Goal: Communication & Community: Answer question/provide support

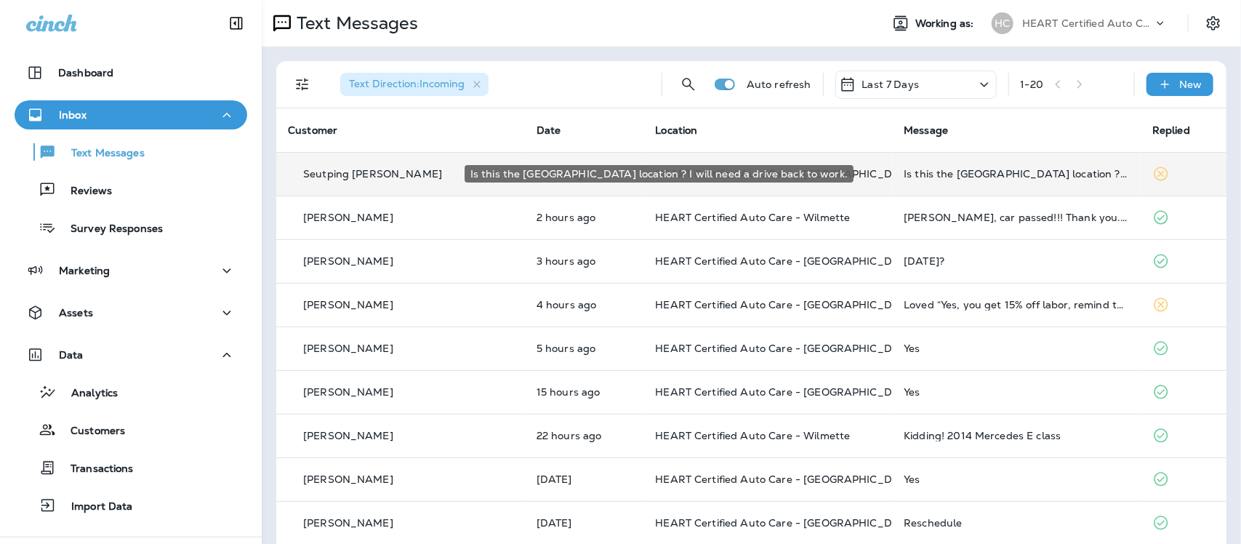
click at [942, 174] on div "Is this the [GEOGRAPHIC_DATA] location ? I will need a drive back to work." at bounding box center [1016, 174] width 225 height 12
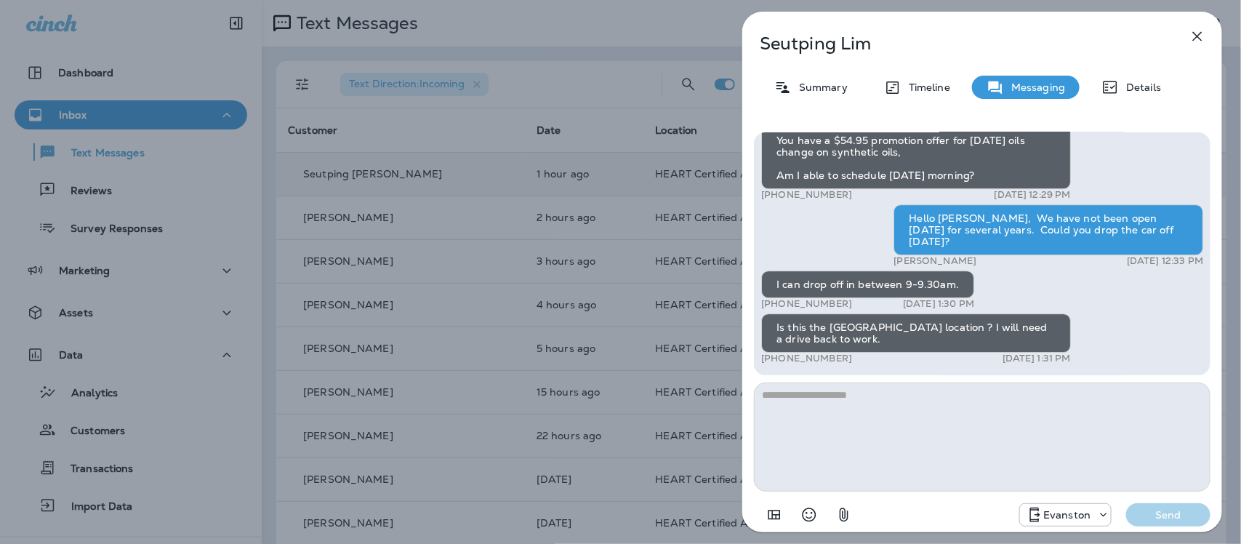
click at [869, 398] on textarea at bounding box center [982, 436] width 457 height 109
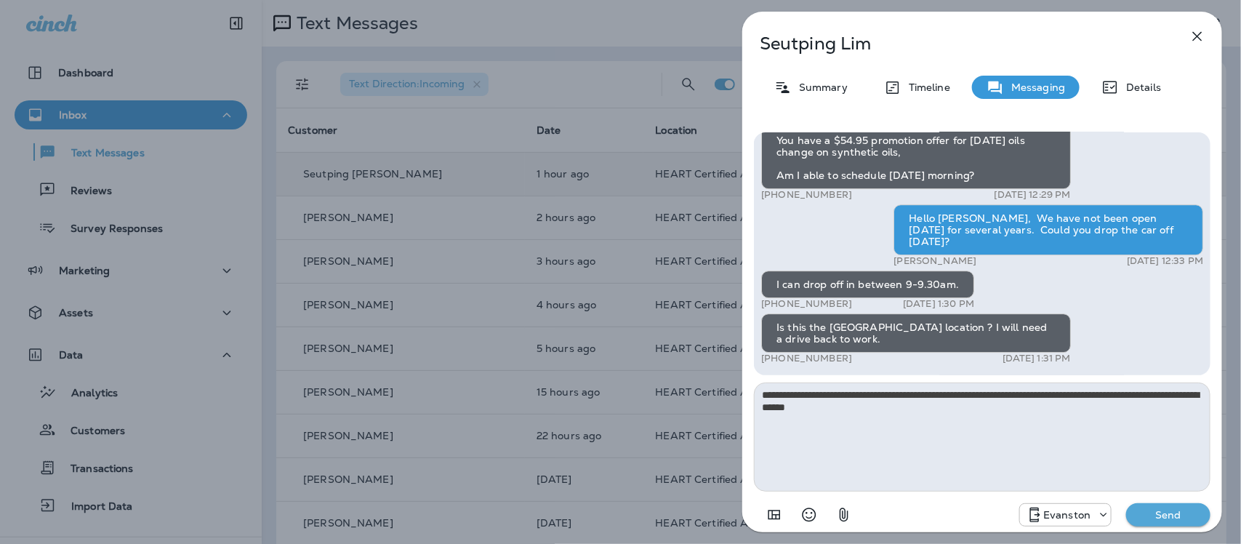
type textarea "**********"
click at [1167, 511] on p "Send" at bounding box center [1168, 514] width 61 height 13
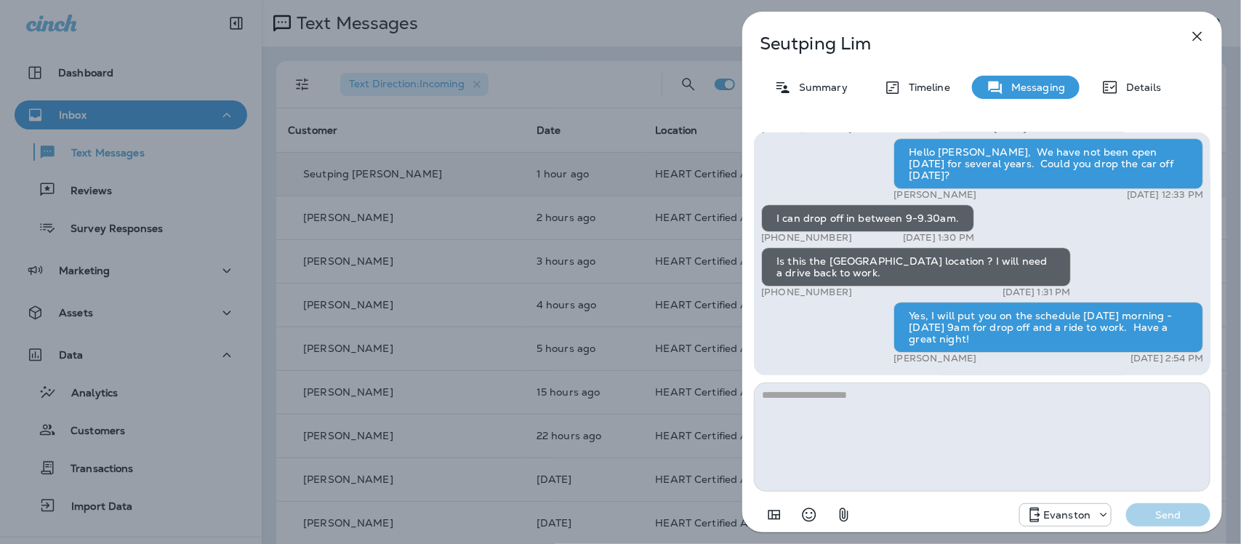
click at [1197, 33] on icon "button" at bounding box center [1197, 36] width 17 height 17
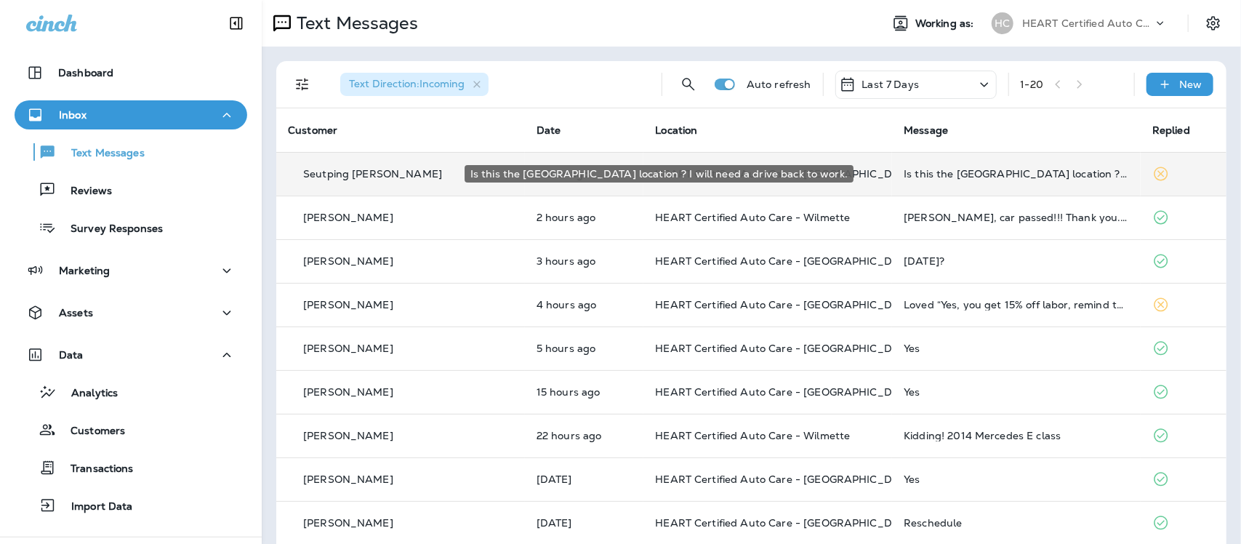
click at [904, 176] on div "Is this the [GEOGRAPHIC_DATA] location ? I will need a drive back to work." at bounding box center [1016, 174] width 225 height 12
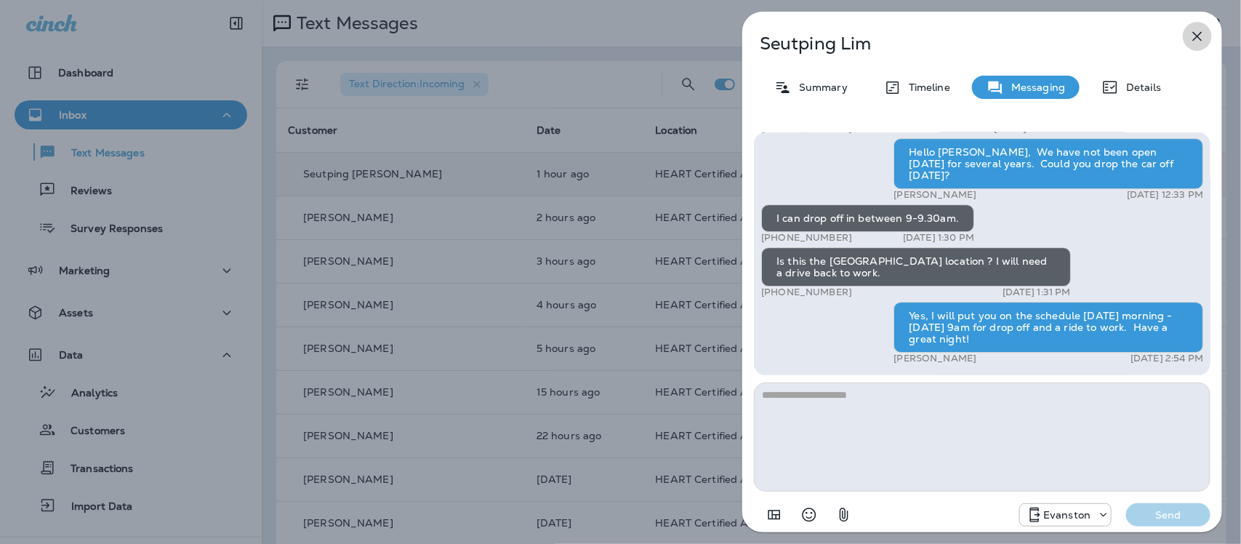
click at [1194, 39] on icon "button" at bounding box center [1197, 36] width 9 height 9
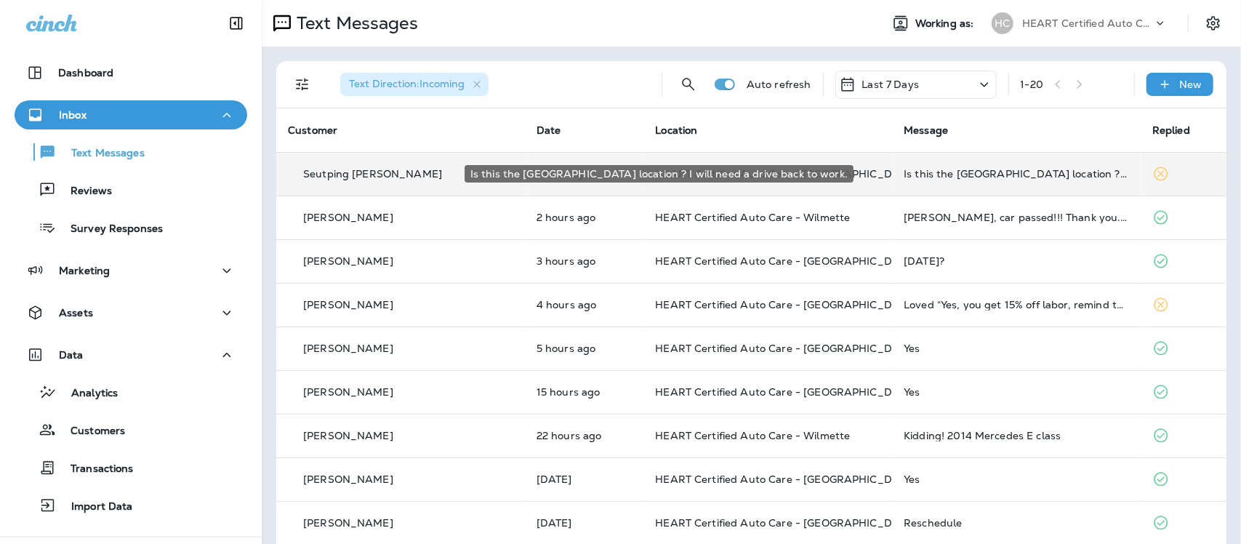
click at [904, 169] on div "Is this the [GEOGRAPHIC_DATA] location ? I will need a drive back to work." at bounding box center [1016, 174] width 225 height 12
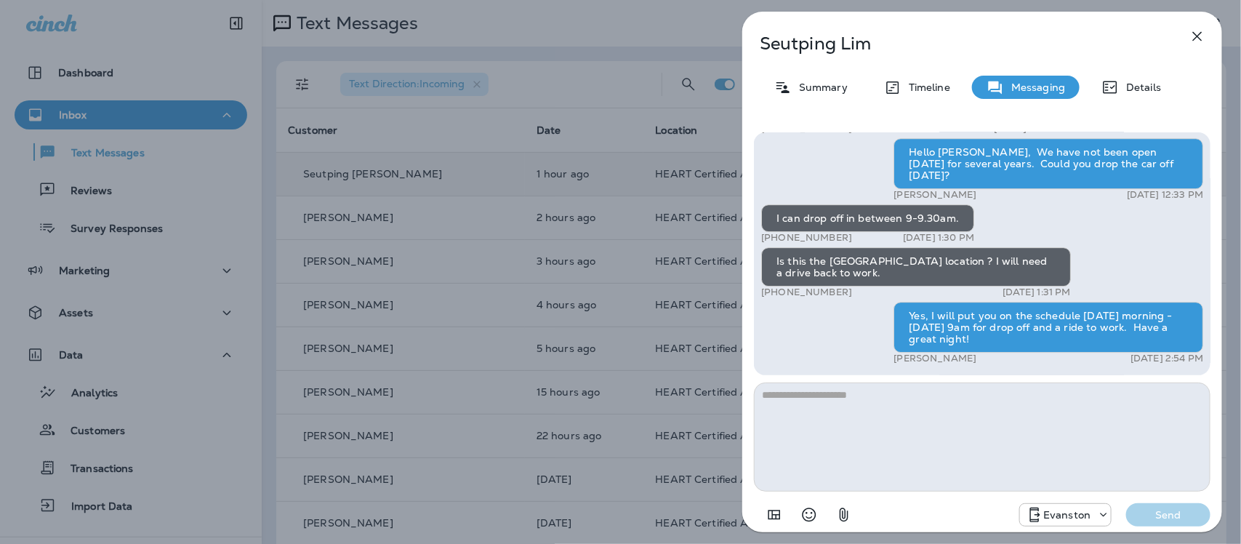
click at [1198, 35] on icon "button" at bounding box center [1197, 36] width 9 height 9
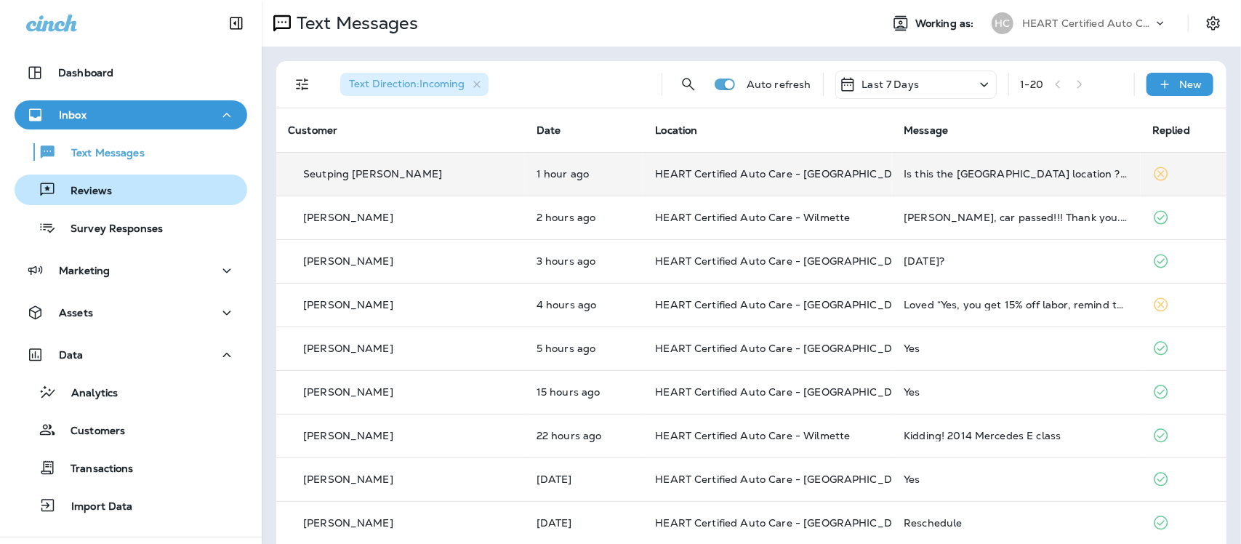
click at [100, 190] on p "Reviews" at bounding box center [84, 192] width 56 height 14
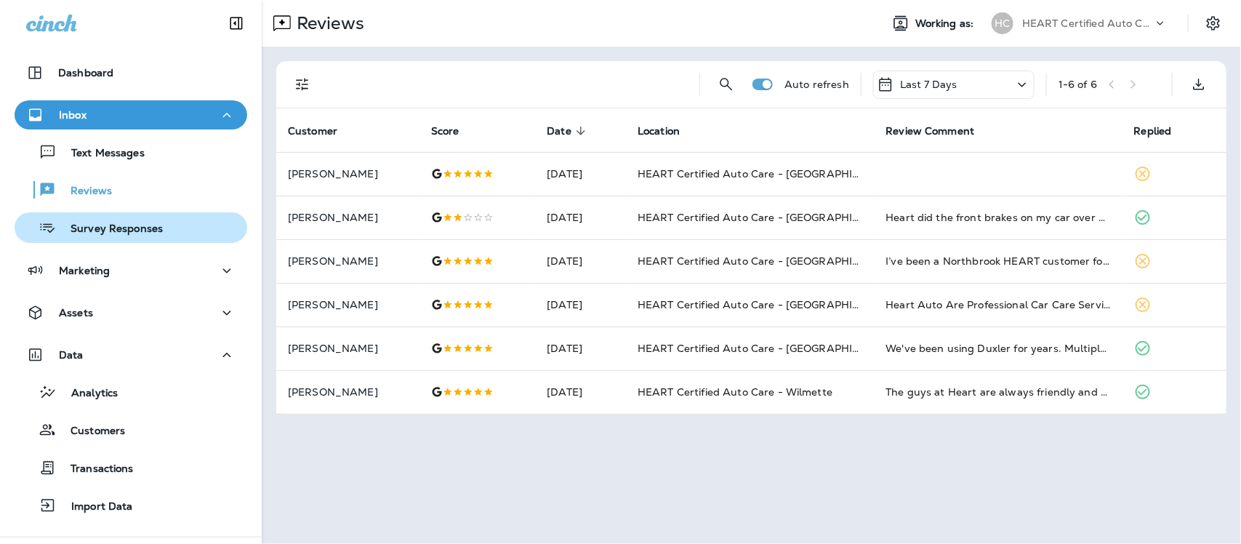
click at [124, 226] on p "Survey Responses" at bounding box center [109, 229] width 107 height 14
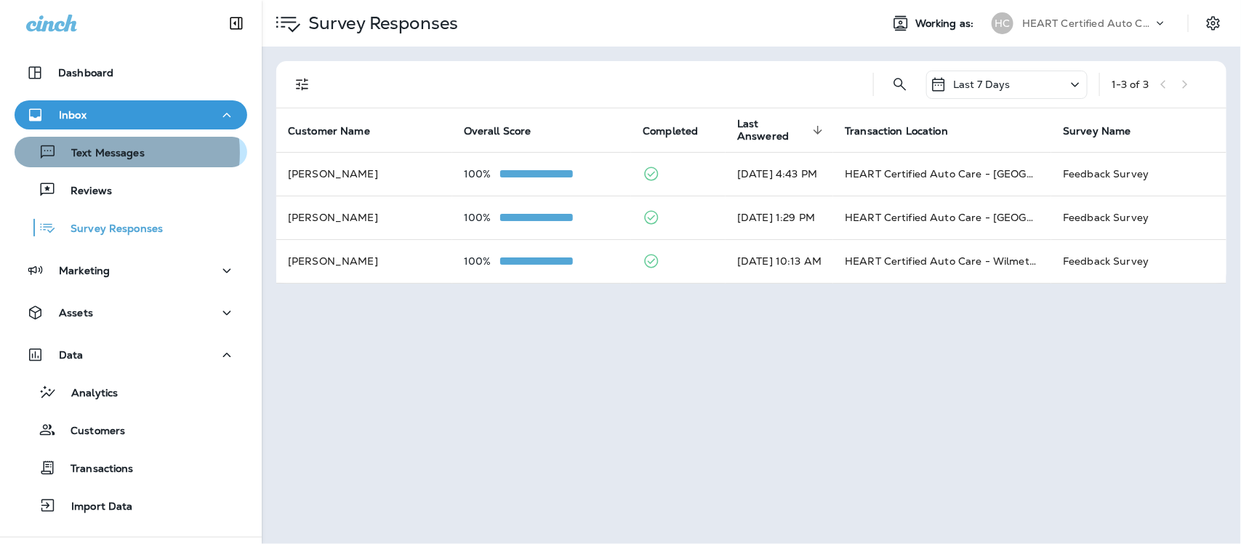
click at [103, 153] on p "Text Messages" at bounding box center [101, 154] width 88 height 14
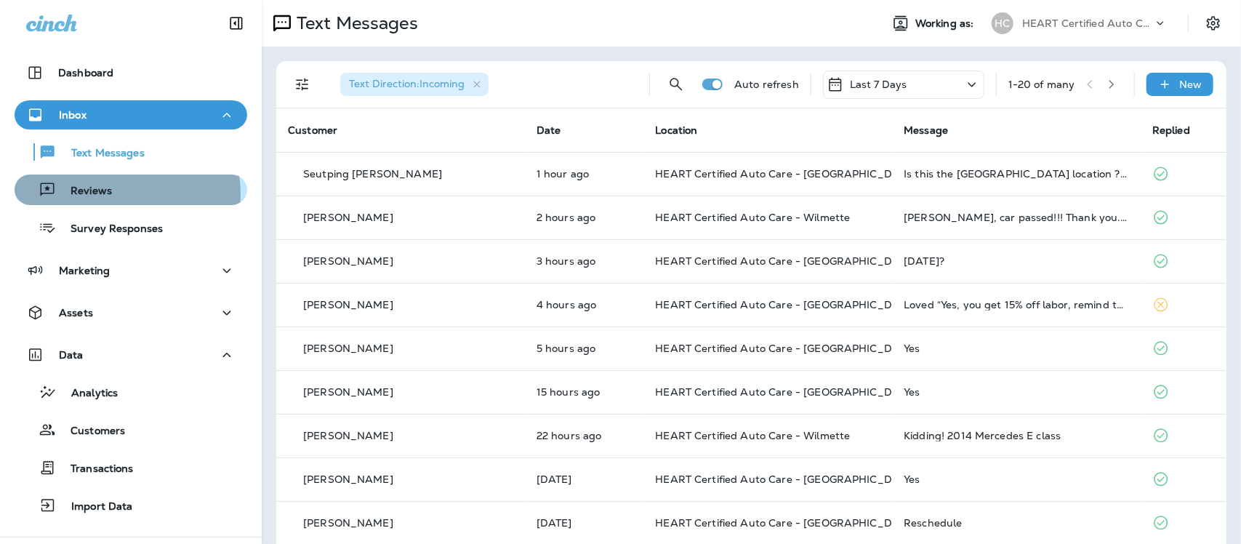
click at [106, 194] on p "Reviews" at bounding box center [84, 192] width 56 height 14
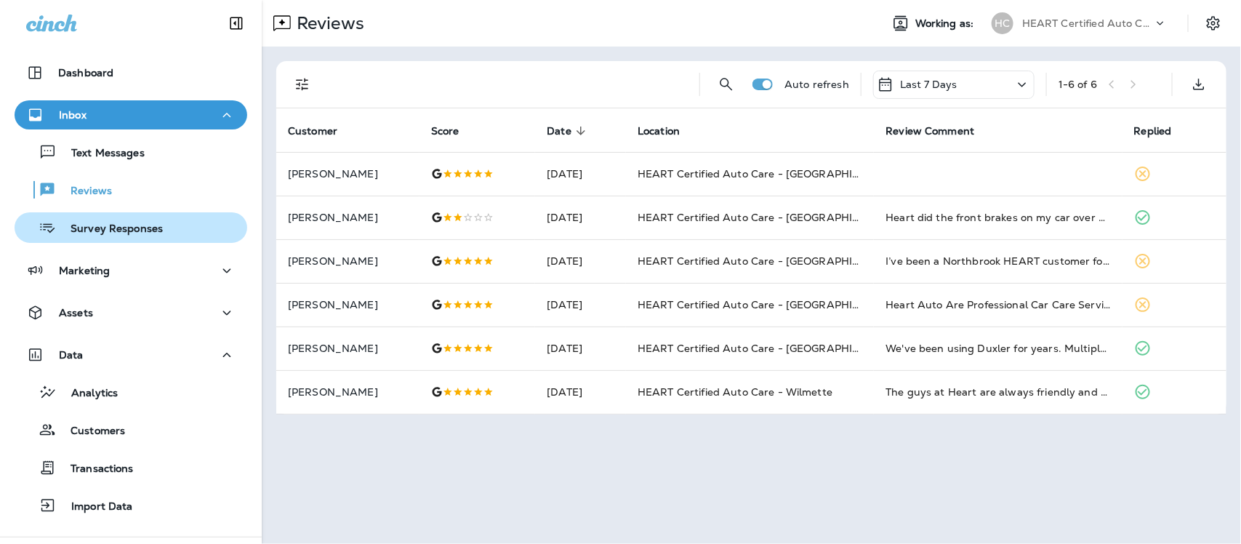
click at [125, 226] on p "Survey Responses" at bounding box center [109, 229] width 107 height 14
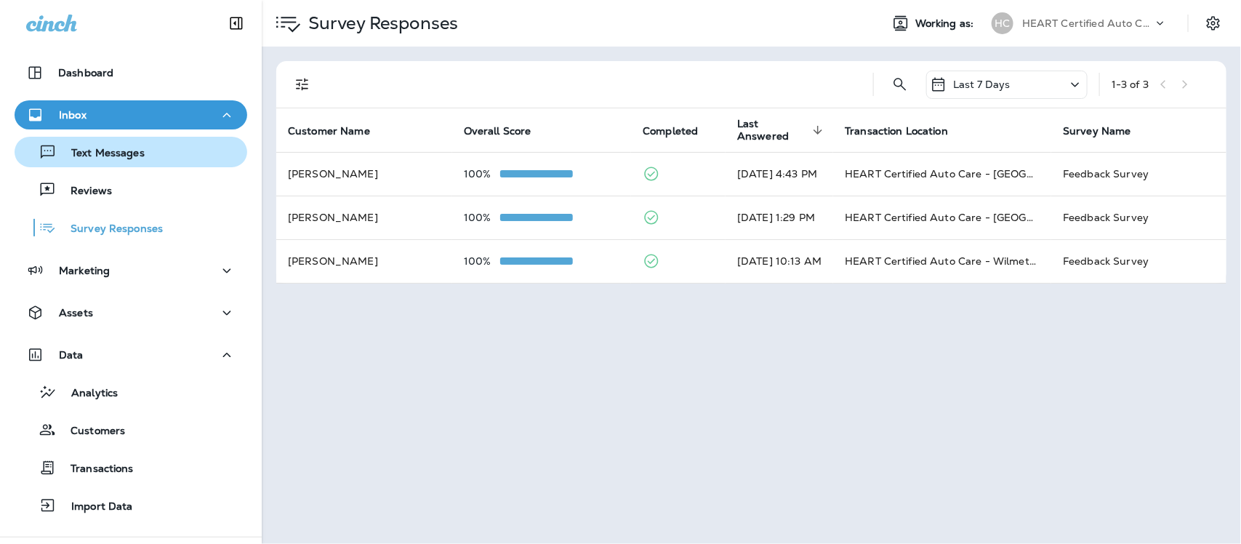
click at [114, 148] on p "Text Messages" at bounding box center [101, 154] width 88 height 14
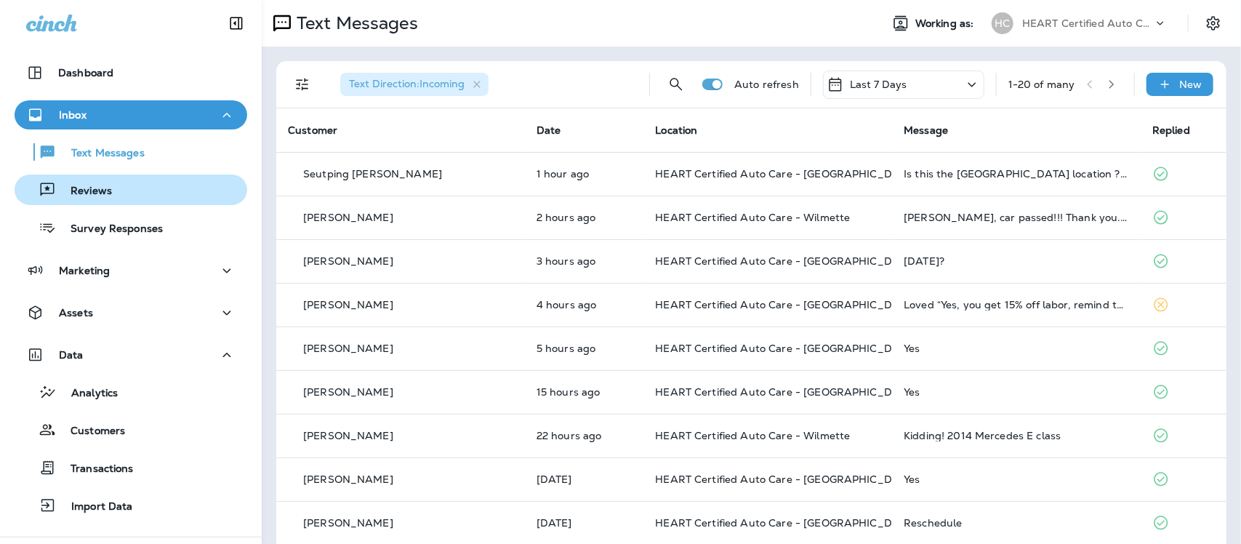
click at [100, 196] on p "Reviews" at bounding box center [84, 192] width 56 height 14
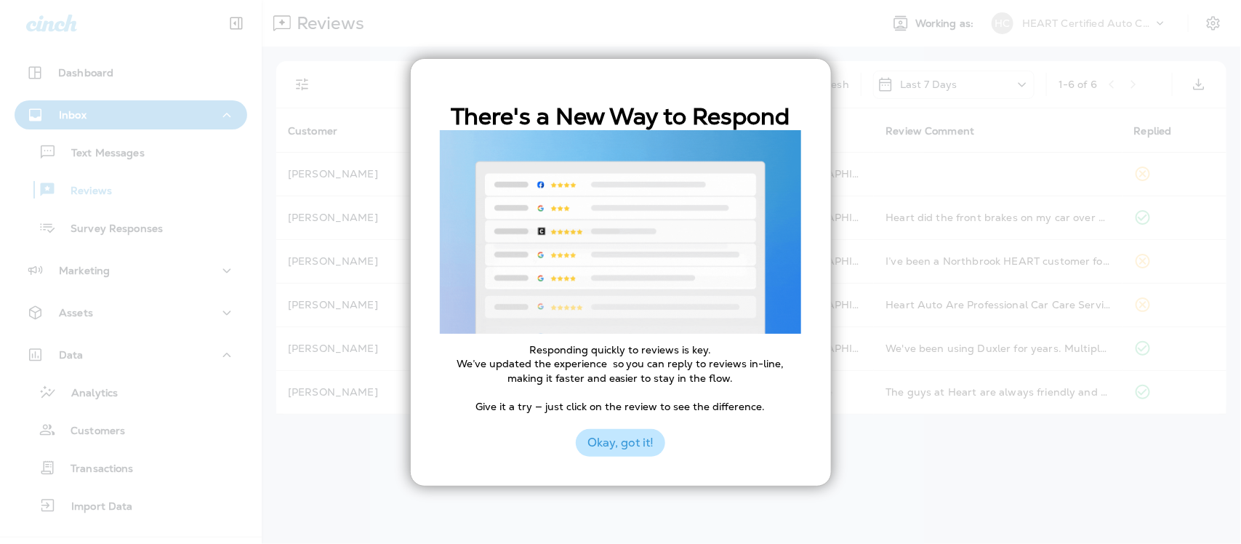
click at [651, 441] on button "Okay, got it!" at bounding box center [620, 443] width 89 height 28
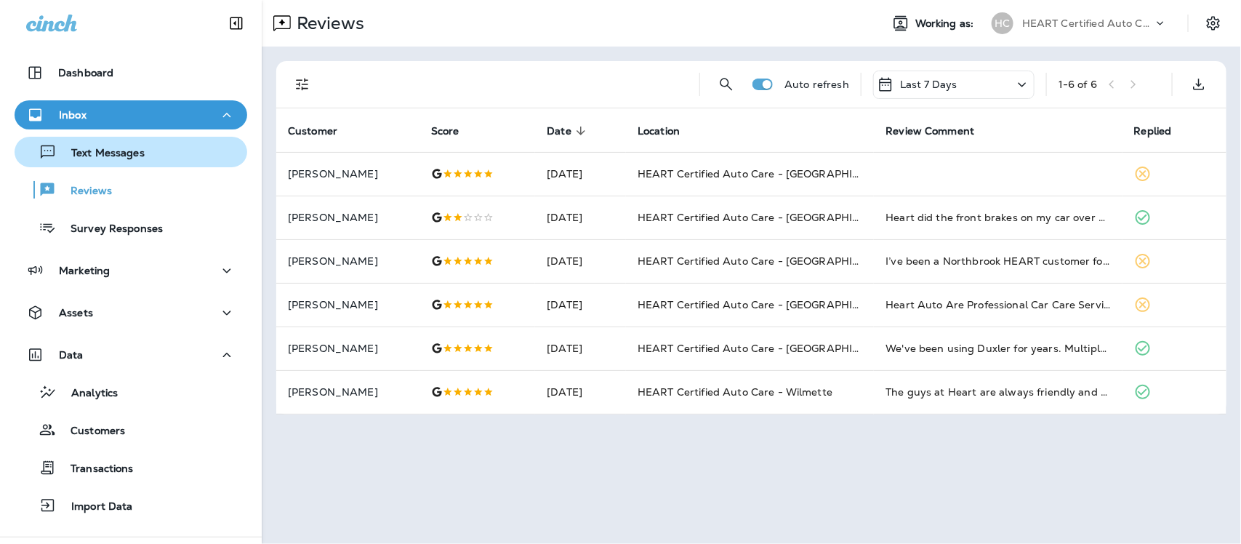
click at [88, 155] on p "Text Messages" at bounding box center [101, 154] width 88 height 14
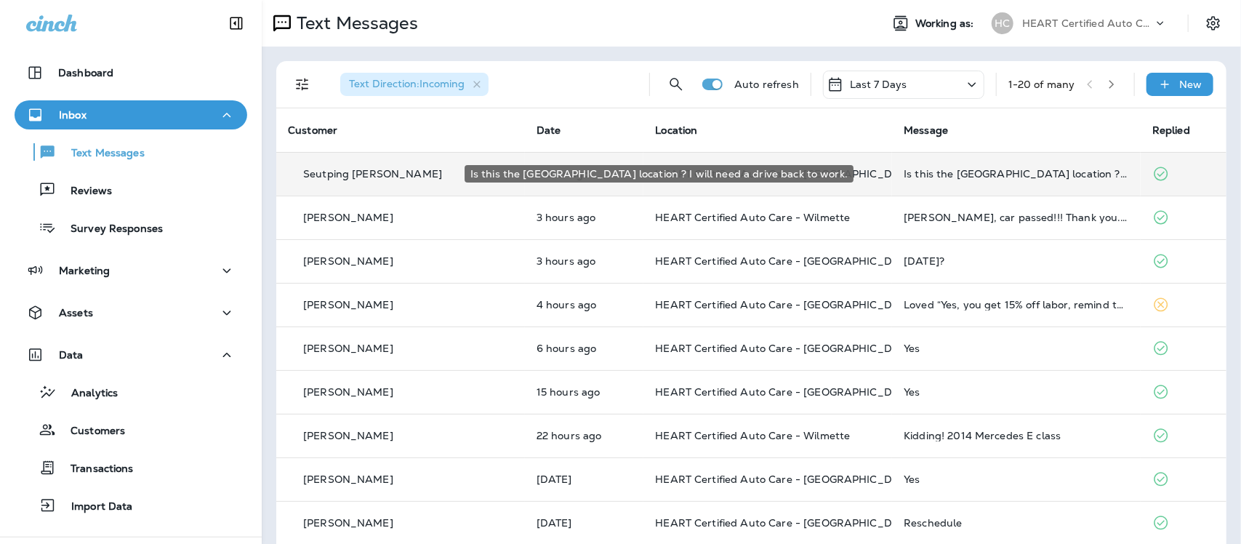
click at [950, 169] on div "Is this the [GEOGRAPHIC_DATA] location ? I will need a drive back to work." at bounding box center [1016, 174] width 225 height 12
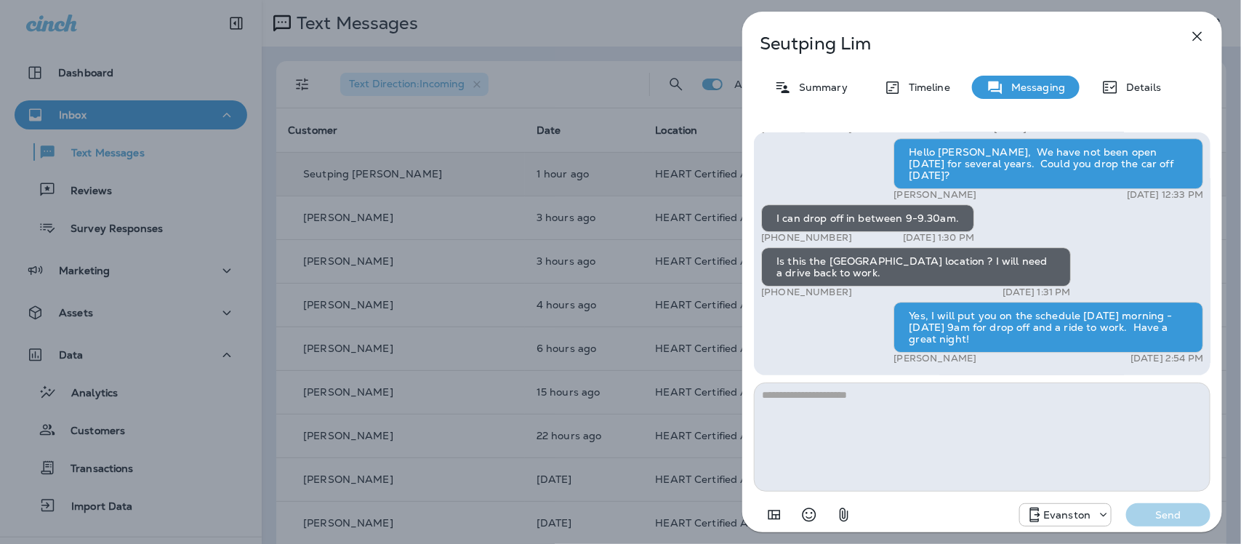
click at [1197, 40] on icon "button" at bounding box center [1197, 36] width 17 height 17
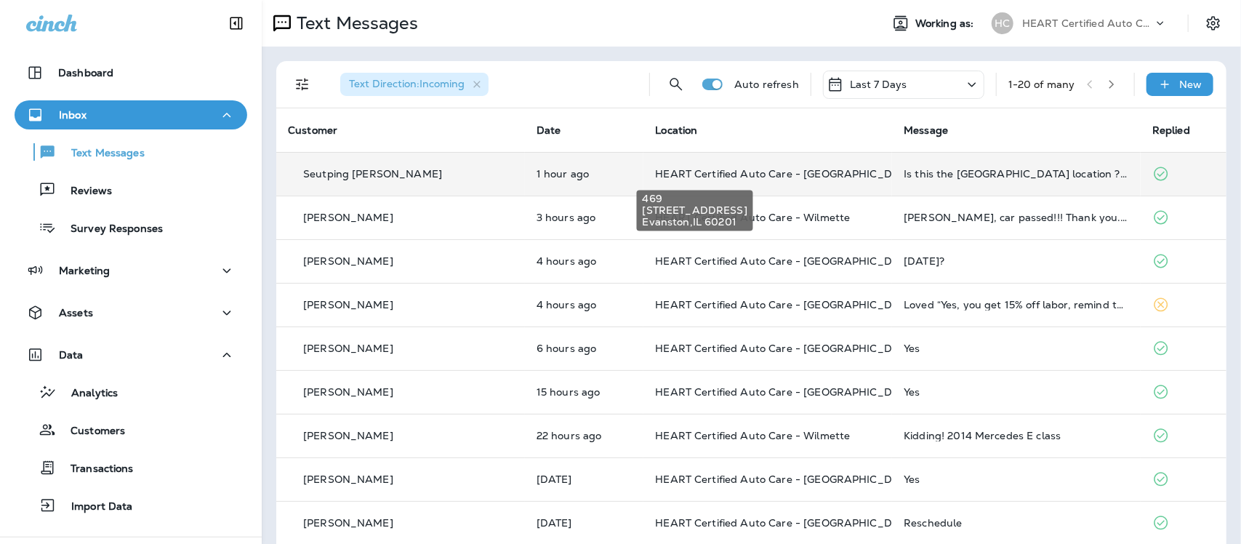
click at [775, 178] on span "HEART Certified Auto Care - [GEOGRAPHIC_DATA]" at bounding box center [785, 173] width 261 height 13
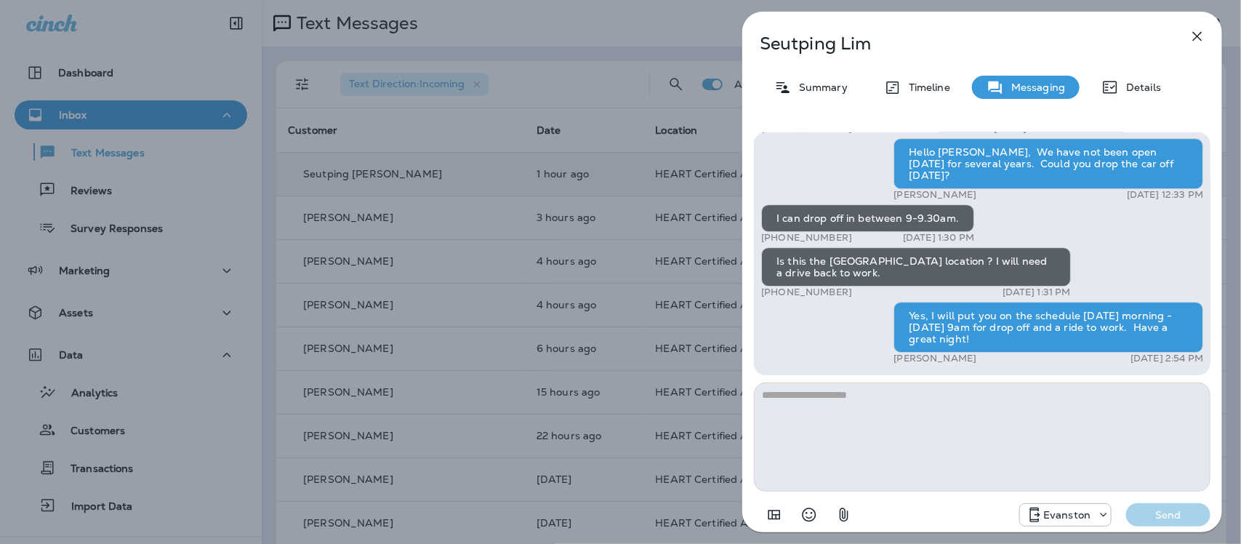
click at [1194, 33] on icon "button" at bounding box center [1197, 36] width 17 height 17
